Goal: Navigation & Orientation: Find specific page/section

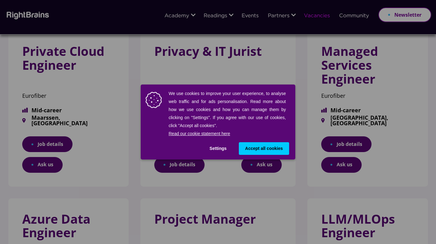
scroll to position [113, 0]
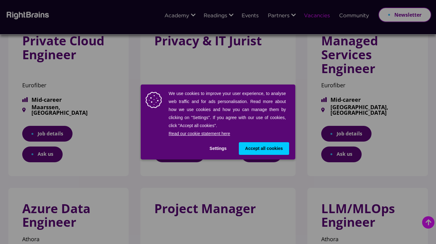
click at [247, 149] on span "Accept all cookies" at bounding box center [264, 148] width 38 height 6
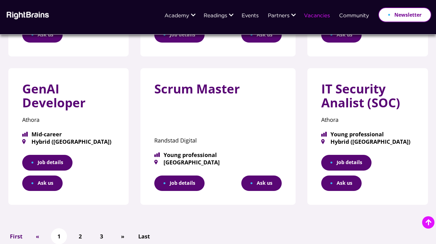
scroll to position [358, 0]
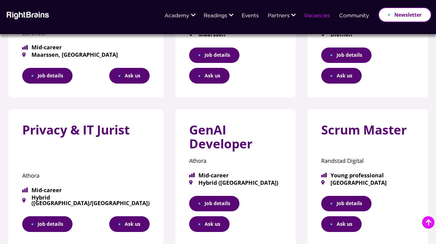
scroll to position [356, 0]
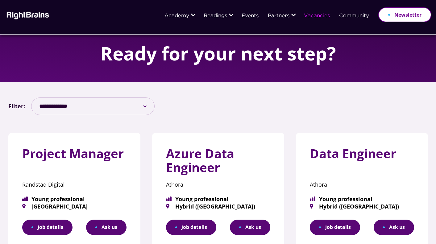
scroll to position [60, 0]
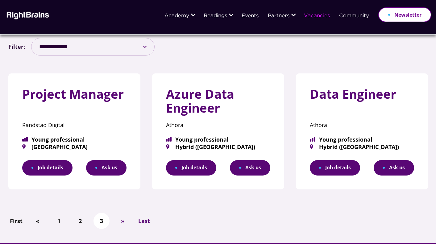
click at [120, 219] on li "»" at bounding box center [123, 221] width 16 height 16
click at [129, 226] on ul "First « 1 2 3 » Last" at bounding box center [218, 221] width 420 height 16
click at [79, 221] on link "2" at bounding box center [80, 221] width 9 height 11
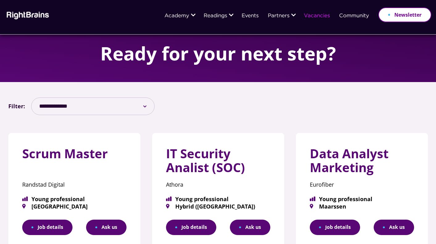
scroll to position [58, 0]
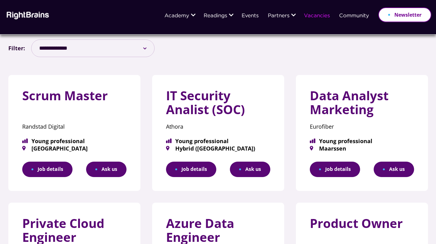
click at [340, 170] on link "Job details" at bounding box center [335, 170] width 50 height 16
